Goal: Use online tool/utility: Utilize a website feature to perform a specific function

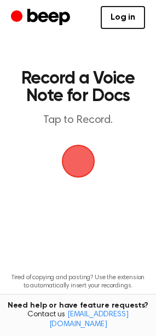
click at [77, 156] on span "button" at bounding box center [78, 161] width 31 height 31
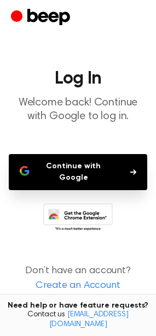
click at [101, 169] on button "Continue with Google" at bounding box center [78, 172] width 138 height 36
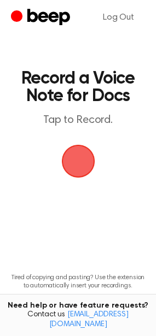
click at [81, 159] on span "button" at bounding box center [78, 161] width 61 height 61
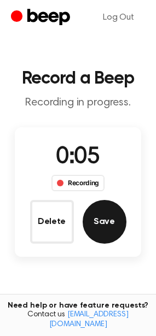
click at [111, 217] on button "Save" at bounding box center [105, 222] width 44 height 44
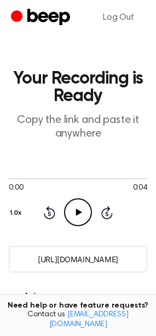
click at [74, 206] on icon "Play Audio" at bounding box center [78, 213] width 28 height 28
click at [77, 208] on icon "Pause Audio" at bounding box center [78, 213] width 28 height 28
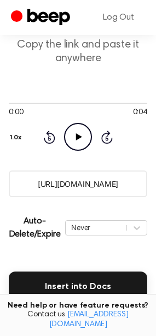
scroll to position [164, 0]
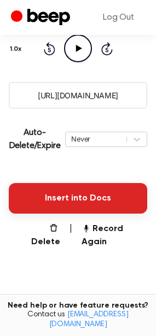
click at [74, 202] on button "Insert into Docs" at bounding box center [78, 198] width 138 height 31
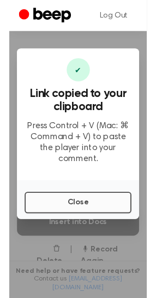
scroll to position [109, 0]
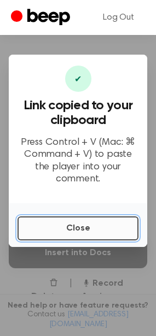
click at [89, 225] on button "Close" at bounding box center [78, 229] width 121 height 24
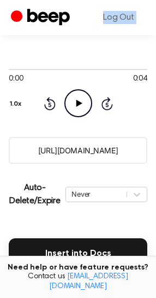
drag, startPoint x: 0, startPoint y: 38, endPoint x: 31, endPoint y: 25, distance: 33.8
click at [23, 29] on div "Log Out Your Recording is Ready Copy the link and paste it anywhere 0:00 0:04 Y…" at bounding box center [78, 188] width 156 height 595
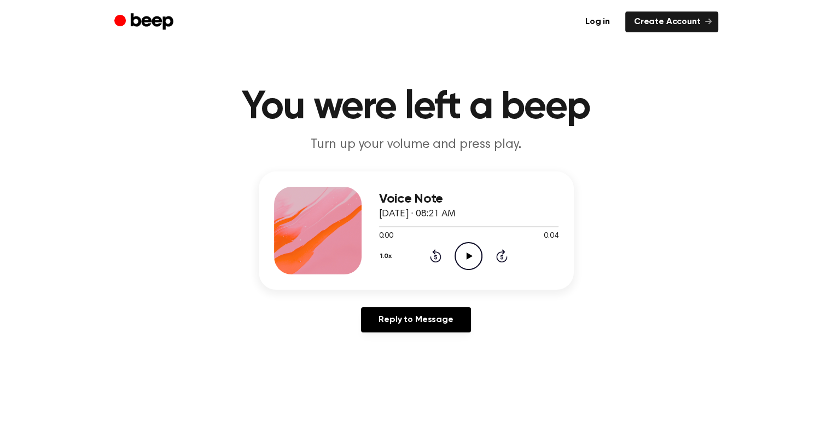
click at [468, 251] on icon "Play Audio" at bounding box center [469, 256] width 28 height 28
click at [473, 248] on icon "Pause Audio" at bounding box center [469, 256] width 28 height 28
click at [587, 22] on link "Log in" at bounding box center [598, 21] width 42 height 21
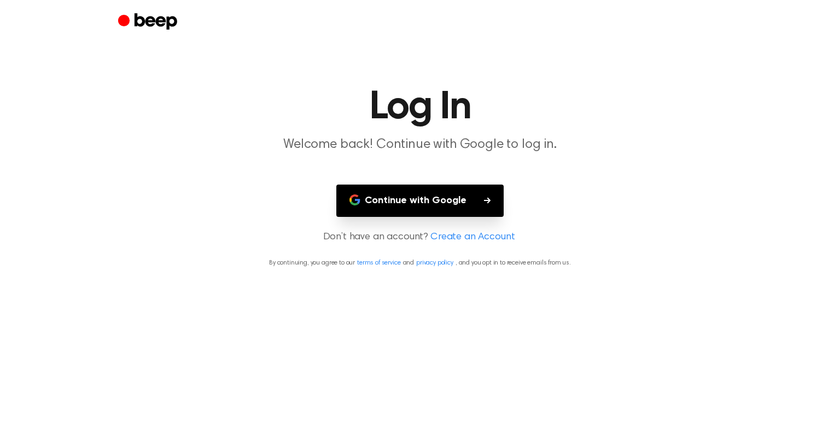
click at [452, 195] on button "Continue with Google" at bounding box center [419, 200] width 167 height 32
